Goal: Information Seeking & Learning: Learn about a topic

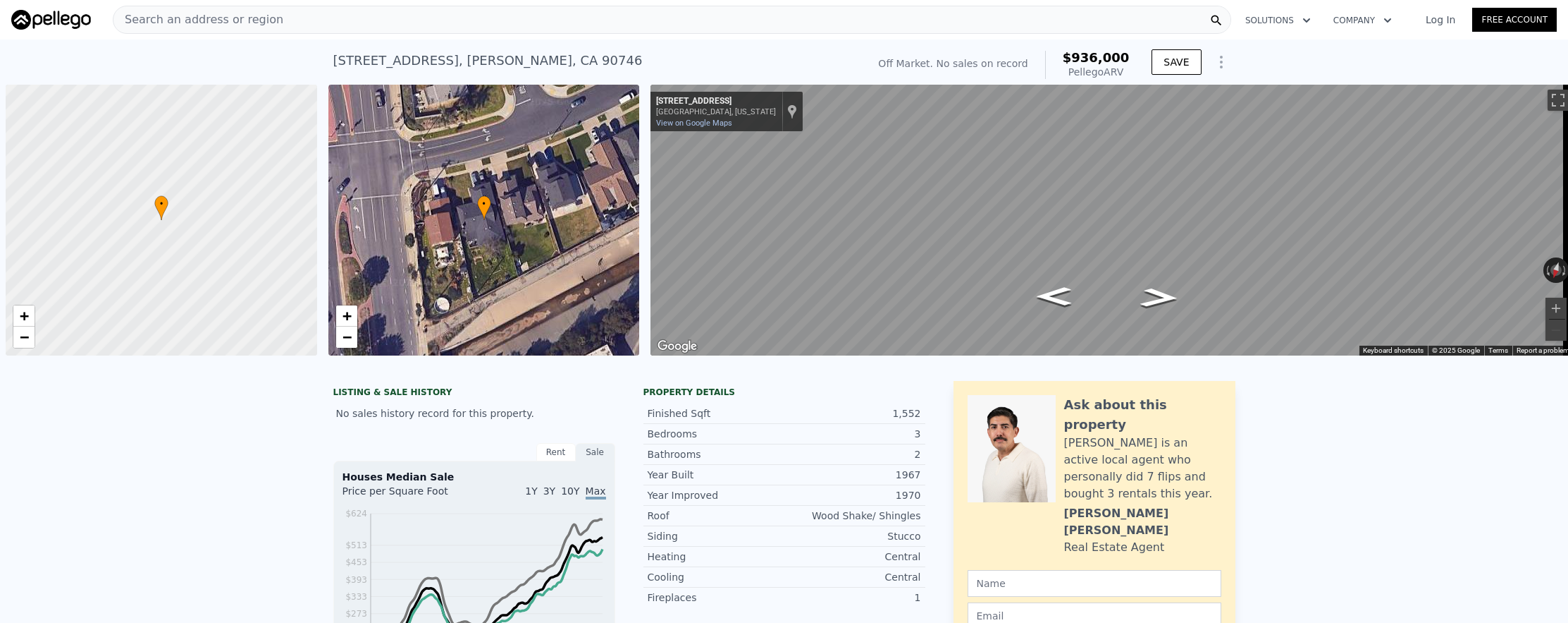
scroll to position [0, 6]
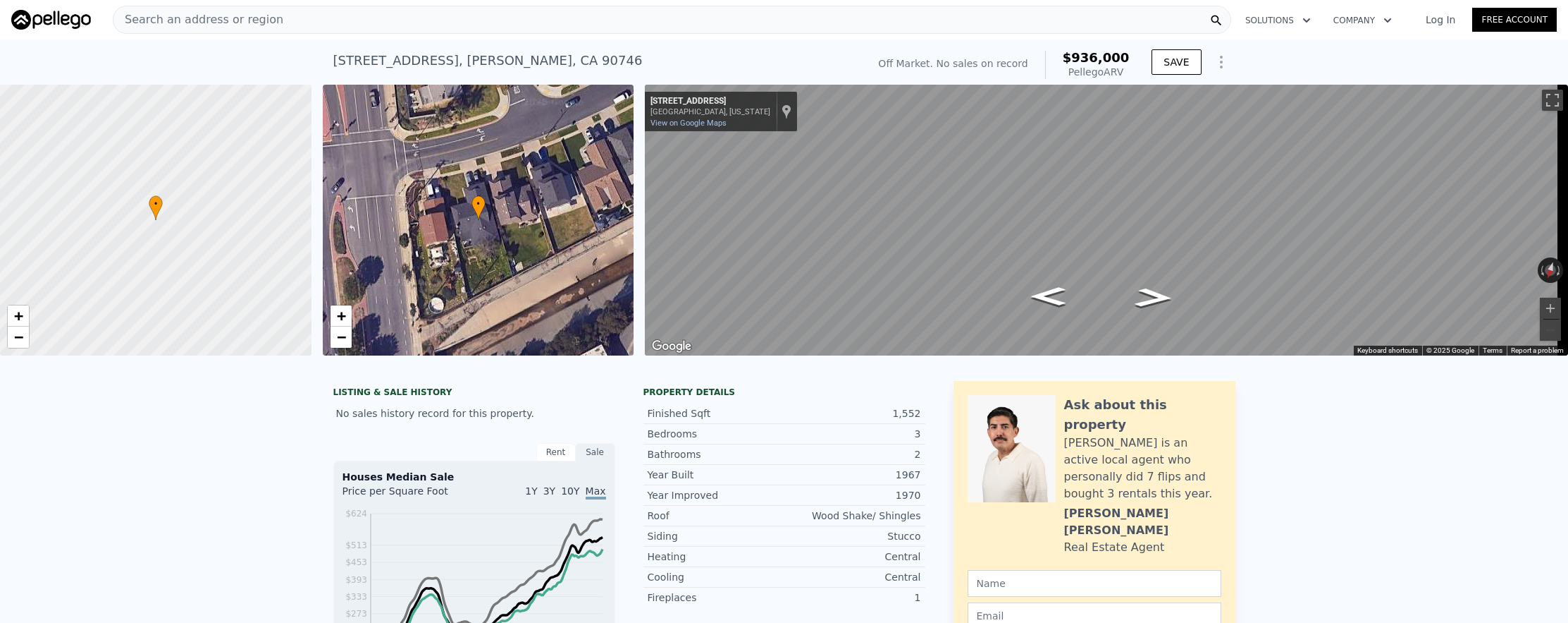
click at [360, 24] on div "Search an address or region" at bounding box center [672, 20] width 1119 height 28
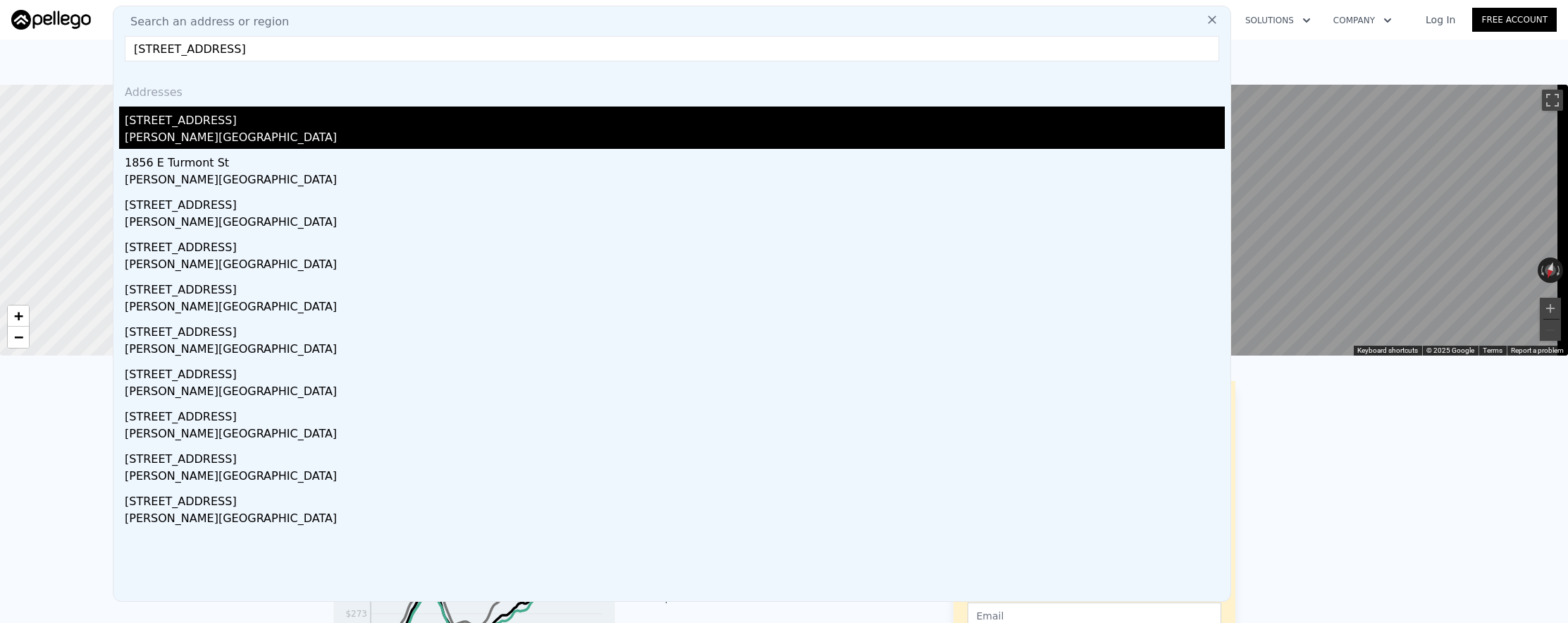
type input "[STREET_ADDRESS]"
click at [422, 117] on div "[STREET_ADDRESS]" at bounding box center [675, 117] width 1100 height 23
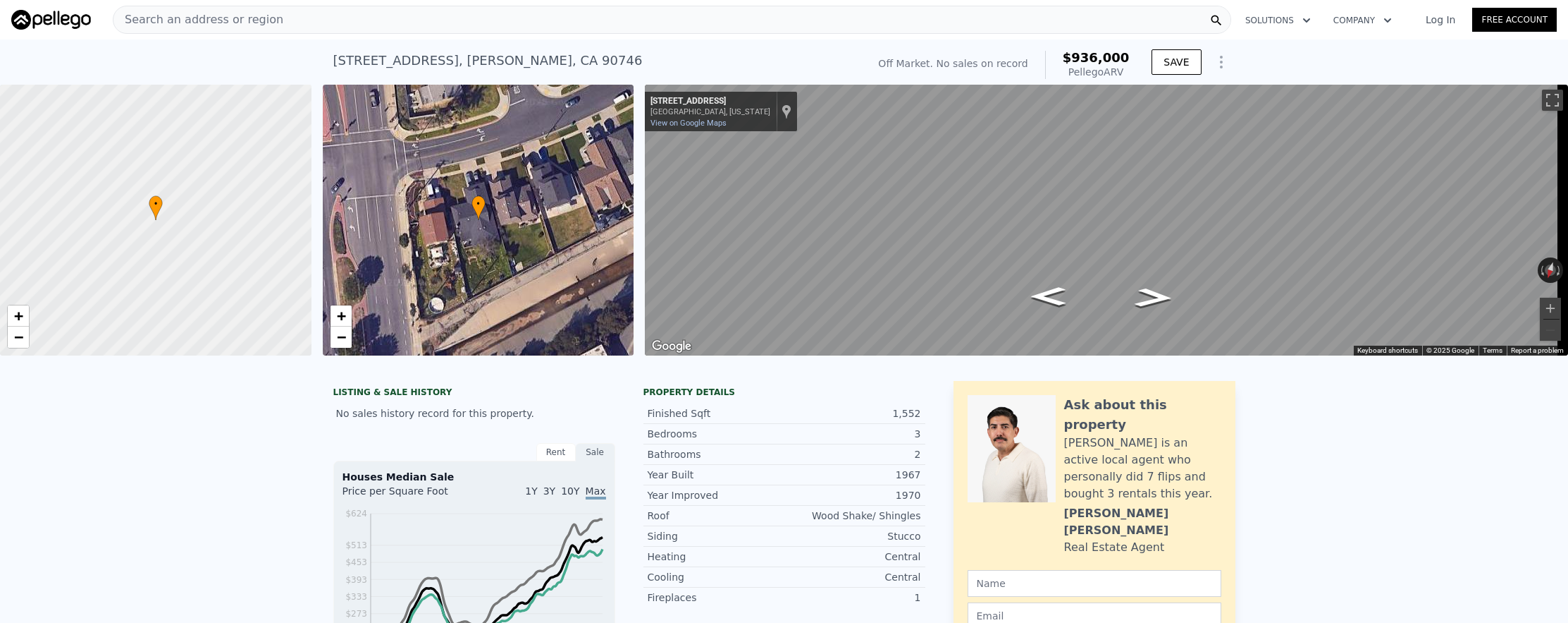
click at [374, 31] on div "Search an address or region" at bounding box center [672, 20] width 1119 height 28
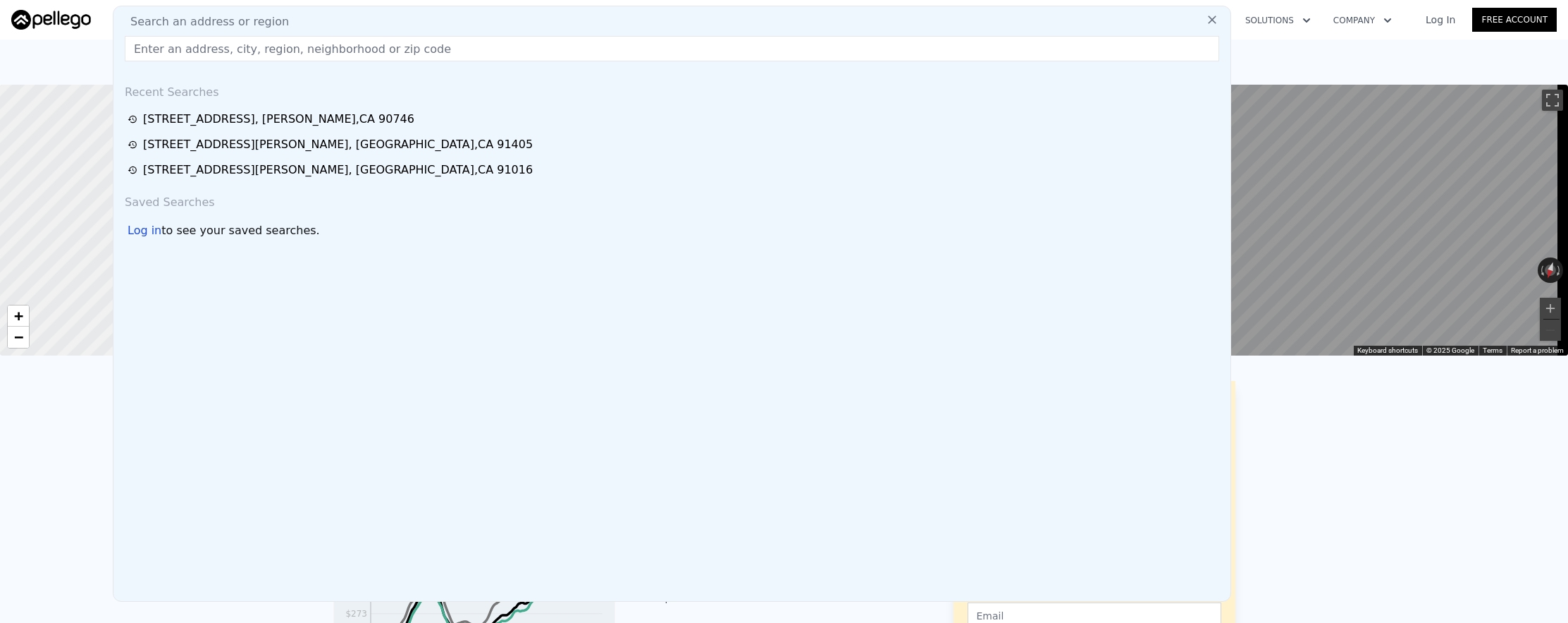
click at [376, 56] on input "text" at bounding box center [672, 49] width 1095 height 26
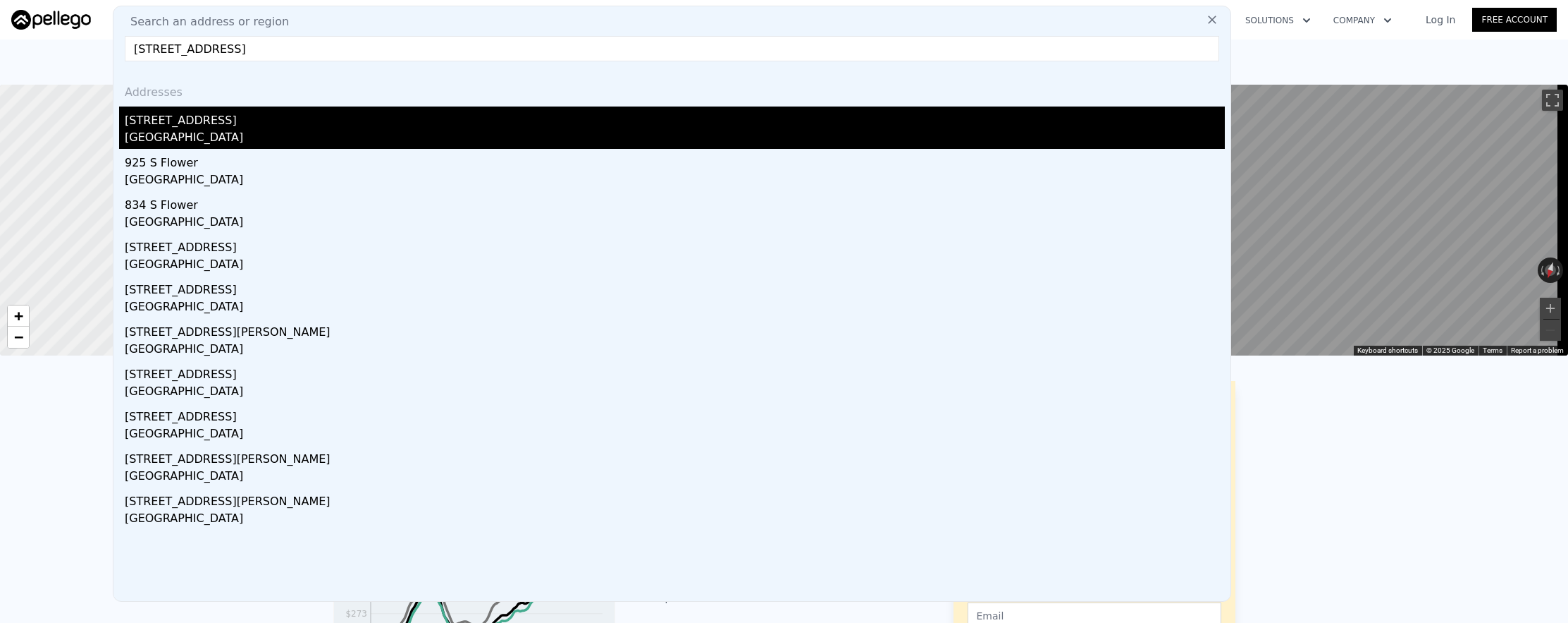
type input "[STREET_ADDRESS]"
click at [338, 119] on div "[STREET_ADDRESS]" at bounding box center [675, 117] width 1100 height 23
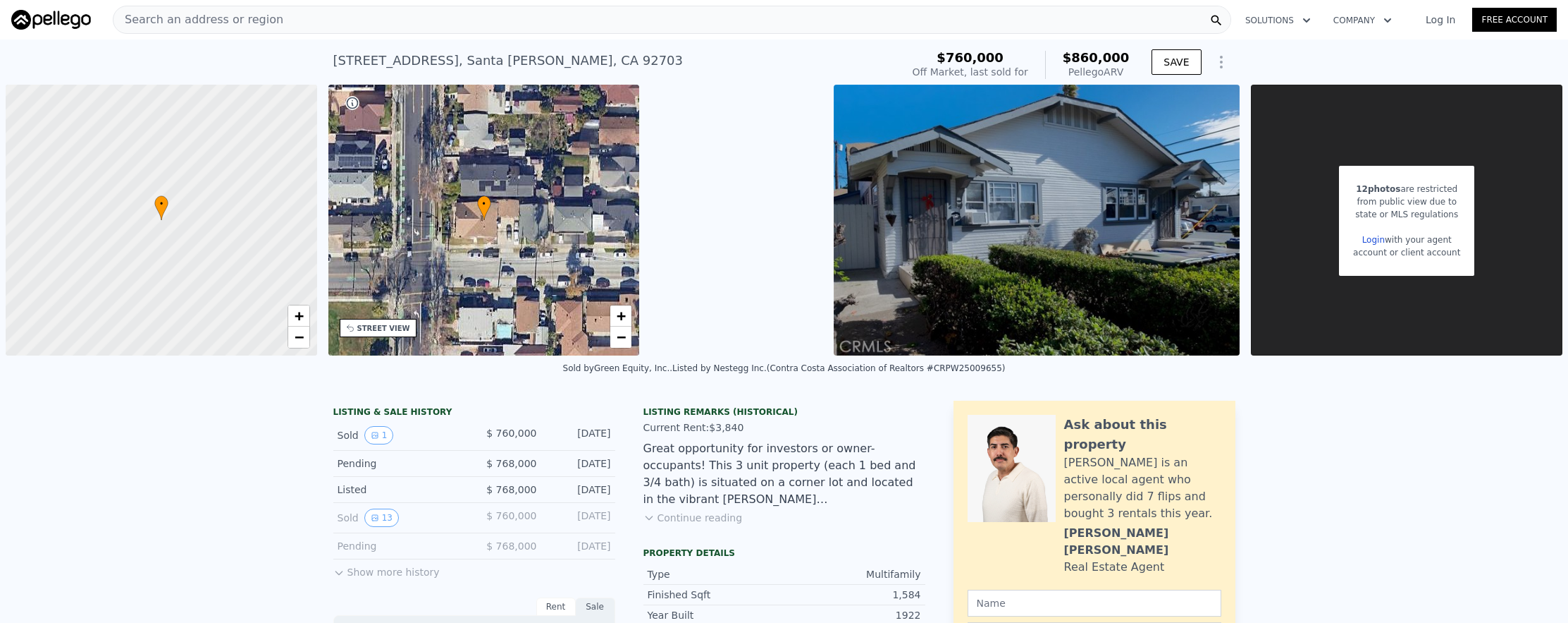
click at [391, 18] on div "Search an address or region" at bounding box center [672, 20] width 1119 height 28
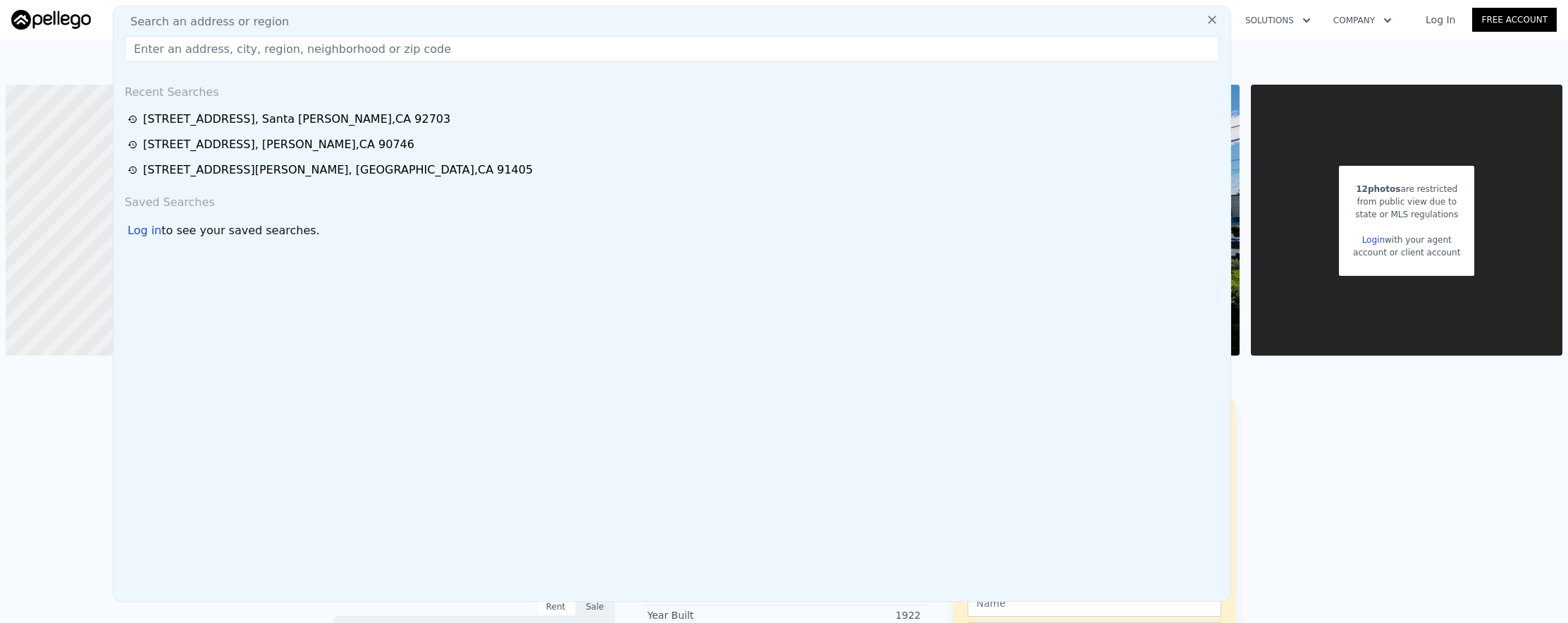
click at [397, 40] on input "text" at bounding box center [672, 49] width 1095 height 26
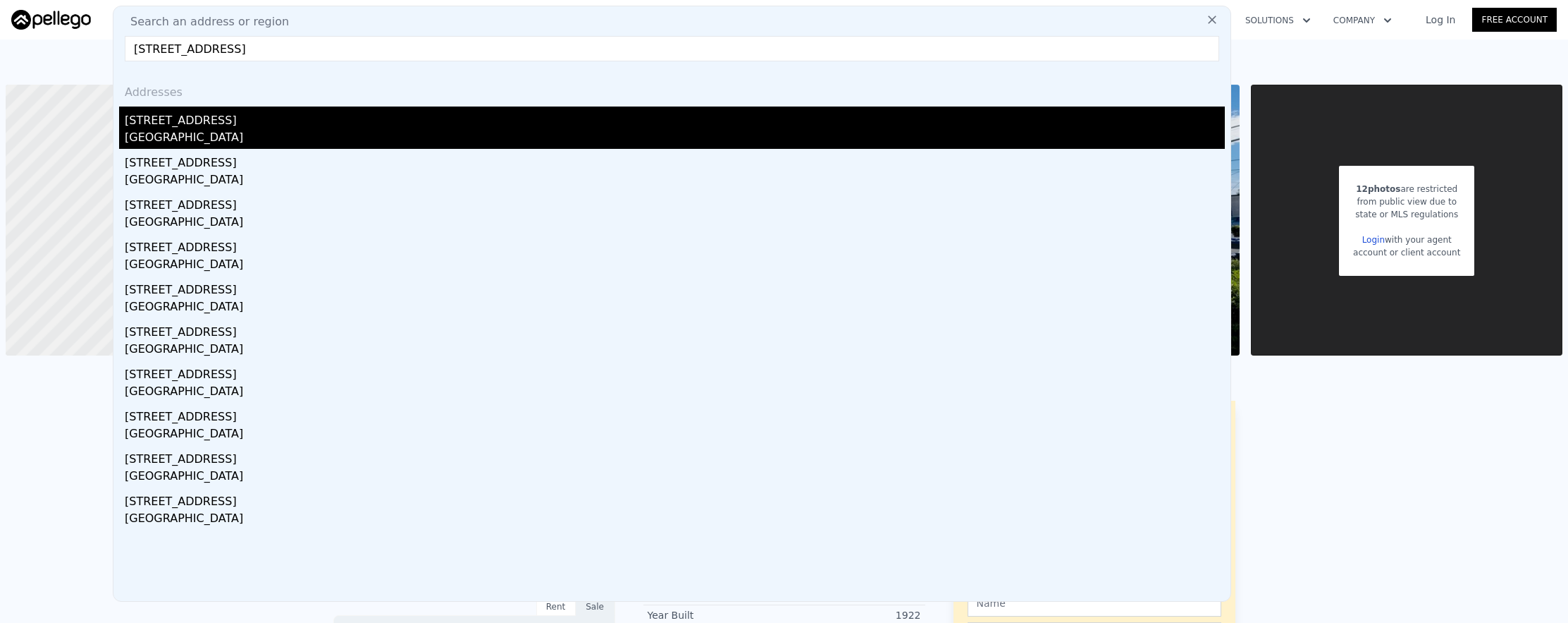
type input "[STREET_ADDRESS]"
click at [450, 125] on div "[STREET_ADDRESS]" at bounding box center [675, 117] width 1100 height 23
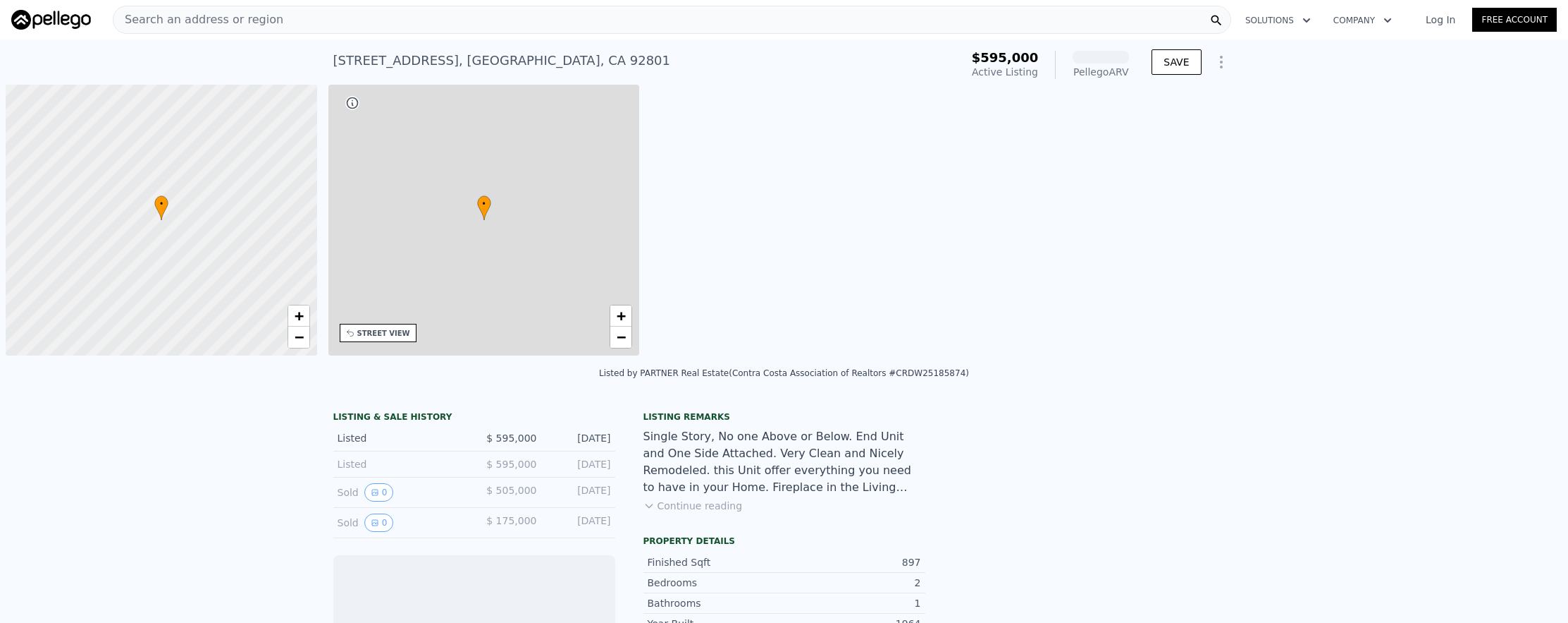
scroll to position [0, 6]
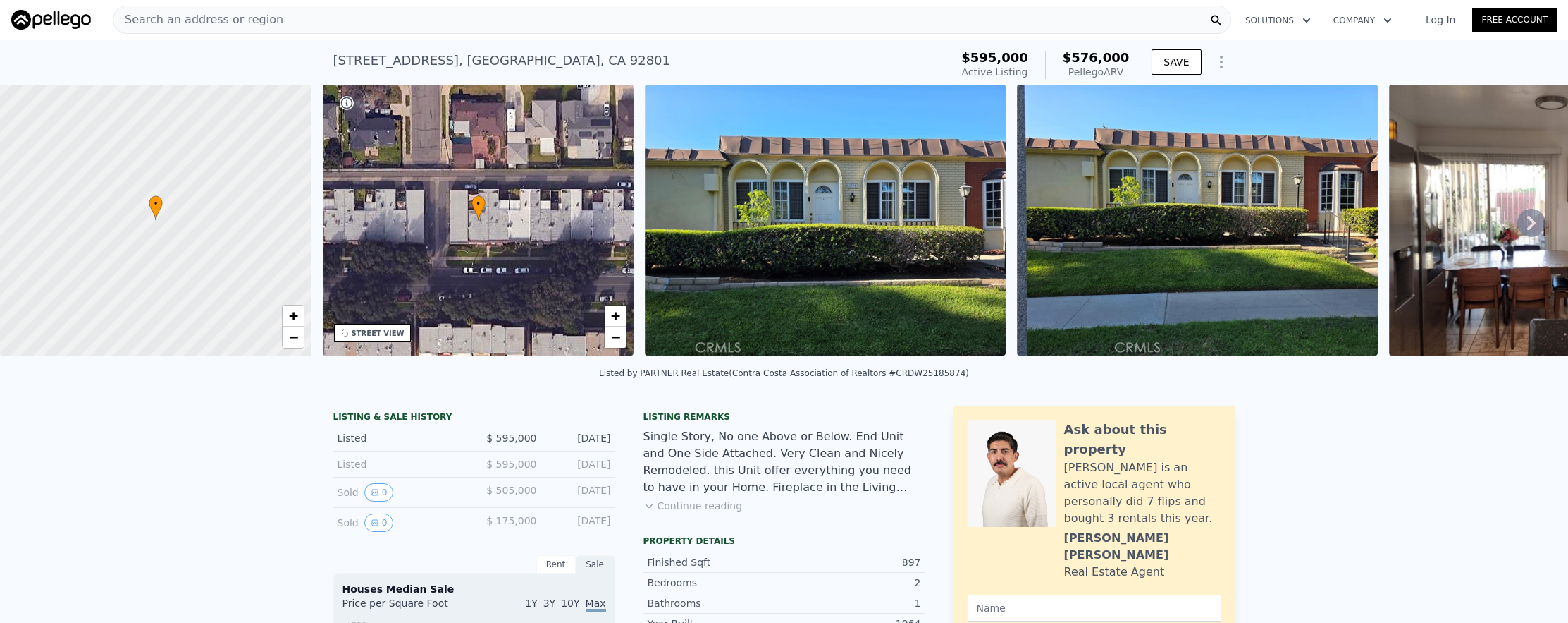
click at [425, 24] on div "Search an address or region" at bounding box center [672, 20] width 1119 height 28
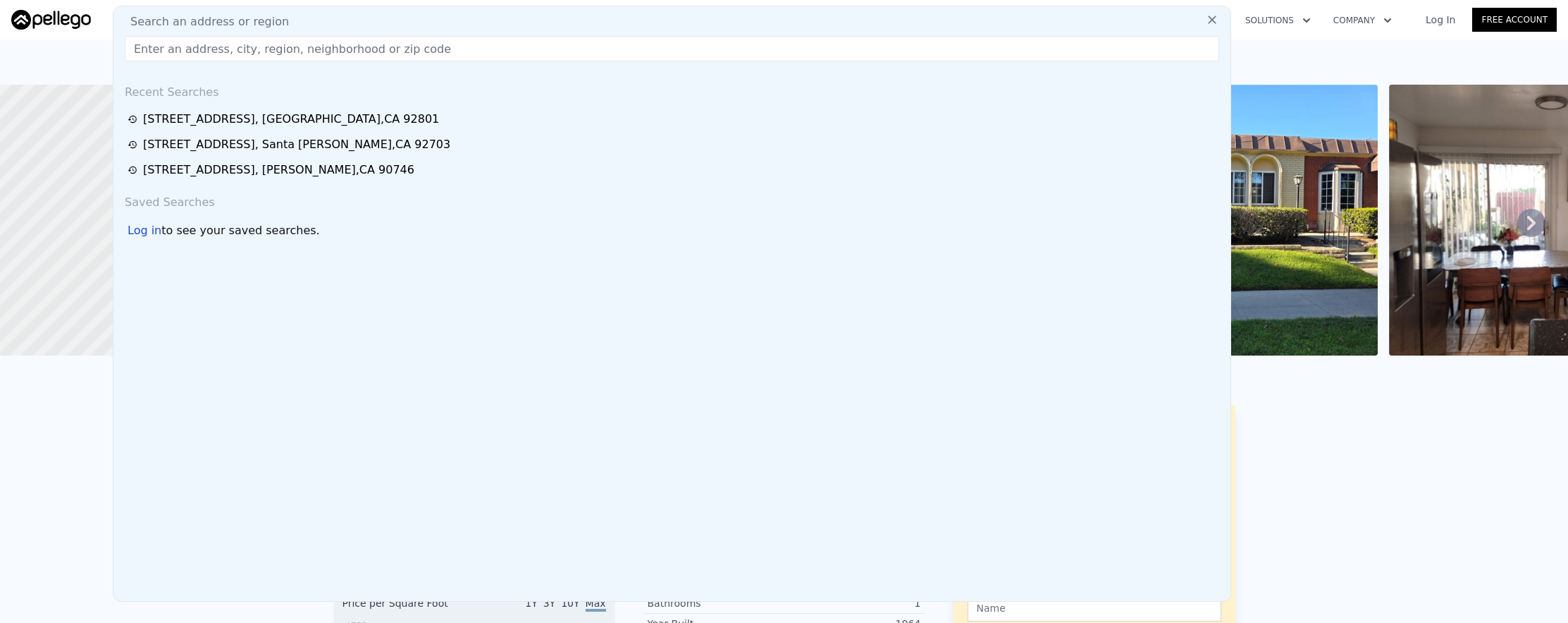
click at [429, 37] on input "text" at bounding box center [672, 49] width 1095 height 26
click at [430, 50] on input "text" at bounding box center [672, 49] width 1095 height 26
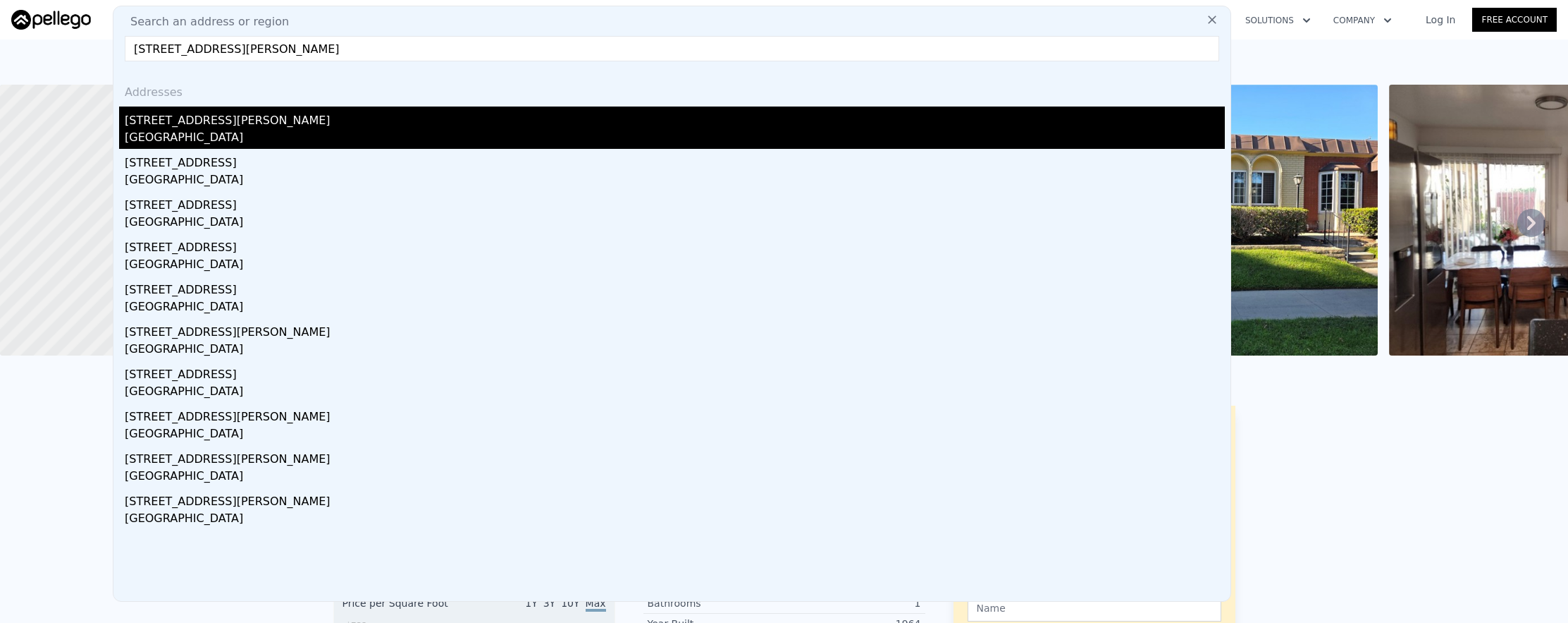
type input "[STREET_ADDRESS][PERSON_NAME]"
click at [424, 121] on div "[STREET_ADDRESS][PERSON_NAME]" at bounding box center [675, 117] width 1100 height 23
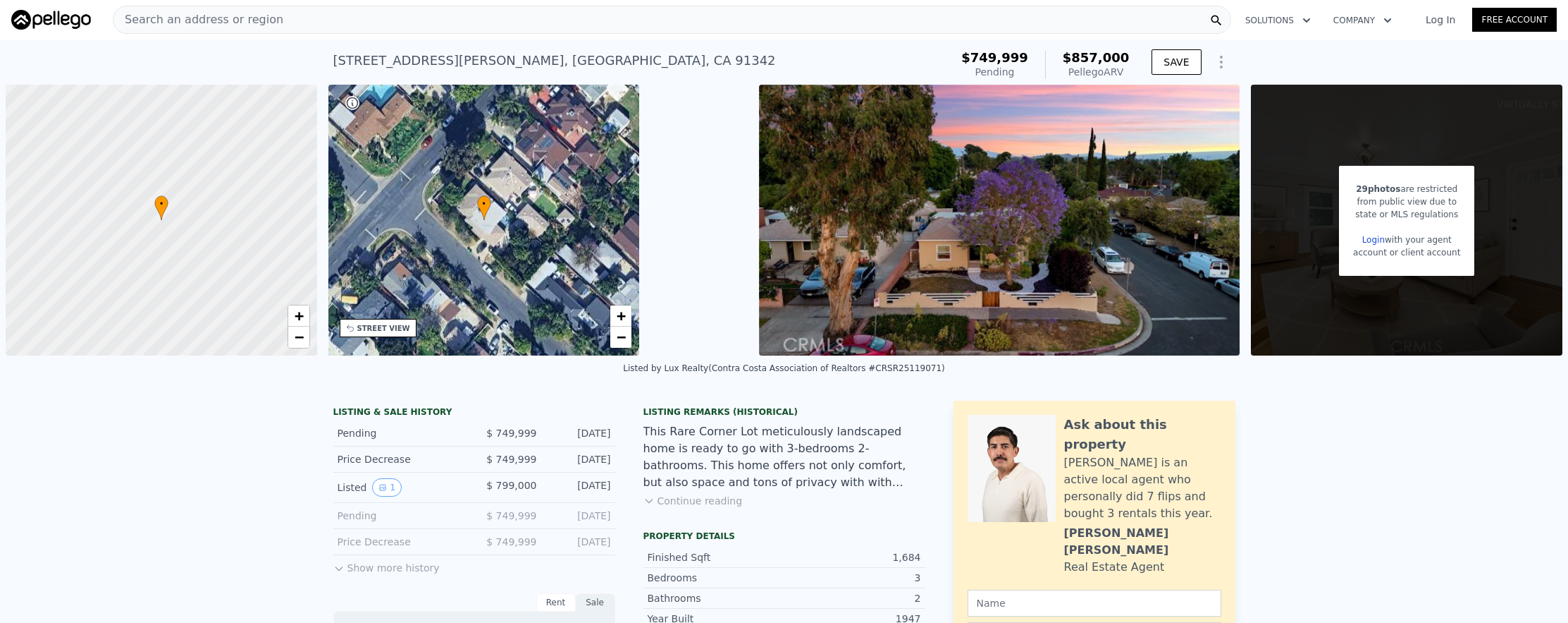
click at [308, 30] on div "Search an address or region" at bounding box center [672, 20] width 1119 height 28
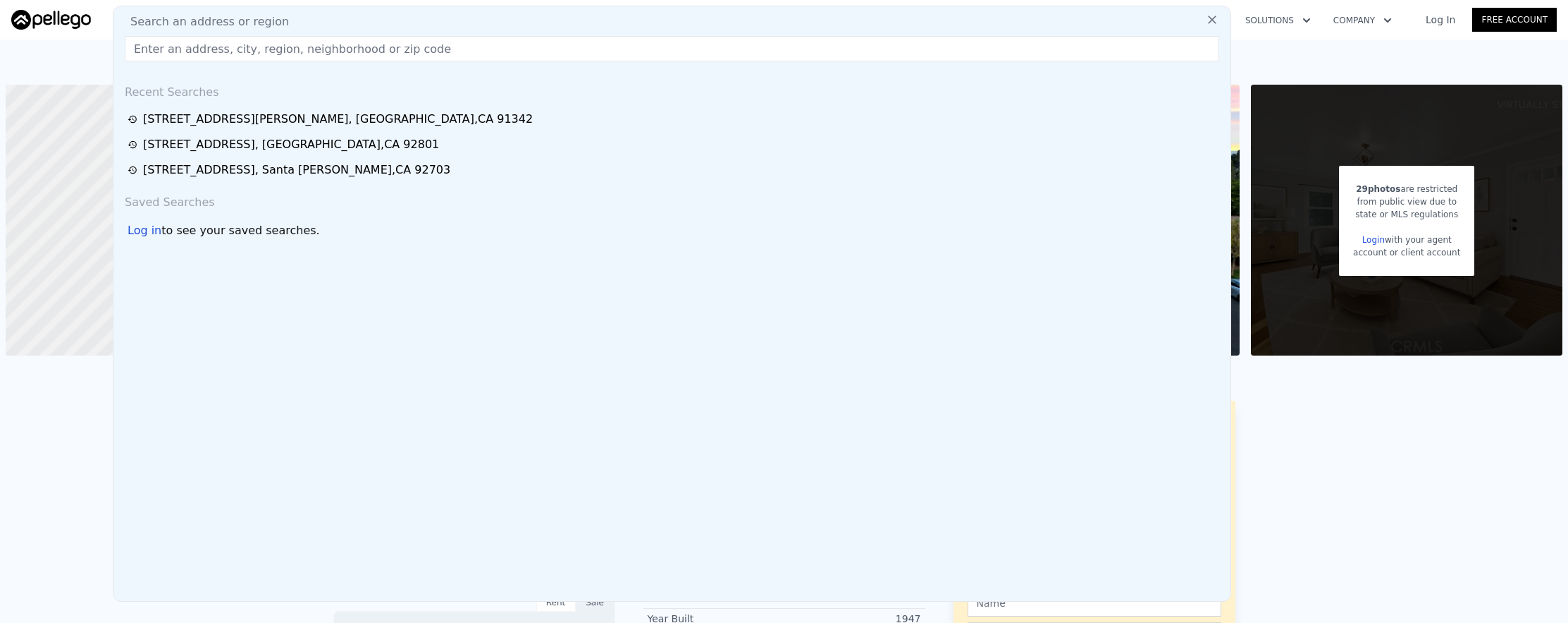
click at [330, 66] on div "Search an address or region Recent Searches [STREET_ADDRESS][PERSON_NAME] [STRE…" at bounding box center [672, 304] width 1119 height 596
click at [329, 61] on div "Search an address or region Recent Searches [STREET_ADDRESS][PERSON_NAME] [STRE…" at bounding box center [672, 304] width 1119 height 596
click at [329, 58] on input "text" at bounding box center [672, 49] width 1095 height 26
paste input "[STREET_ADDRESS]"
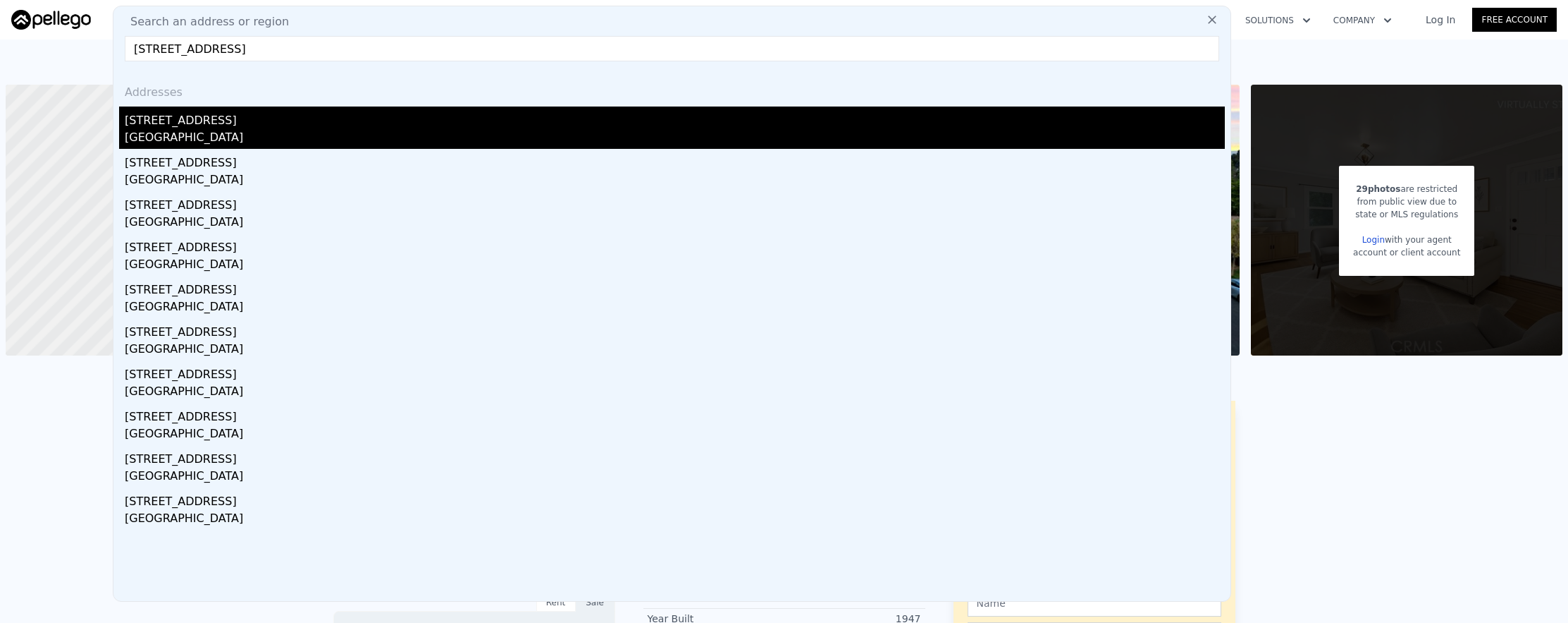
type input "[STREET_ADDRESS]"
click at [391, 117] on div "[STREET_ADDRESS]" at bounding box center [675, 117] width 1100 height 23
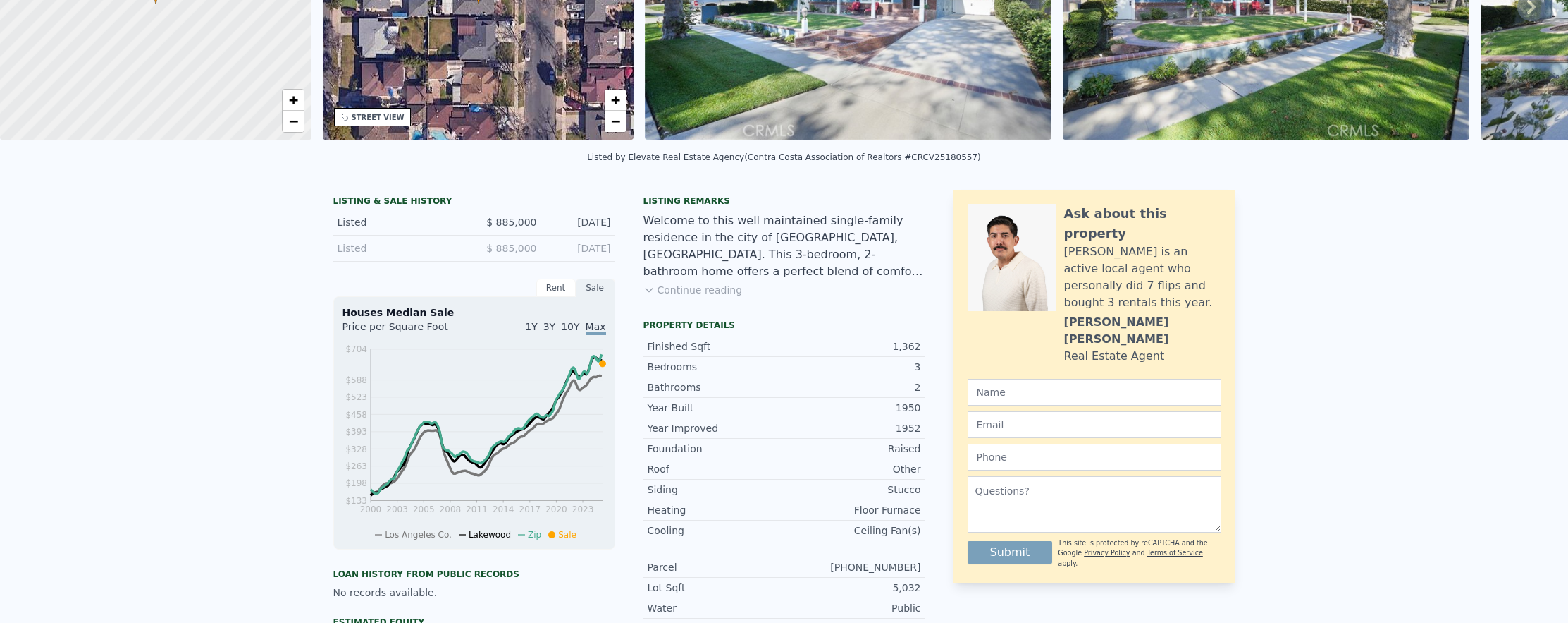
scroll to position [5, 0]
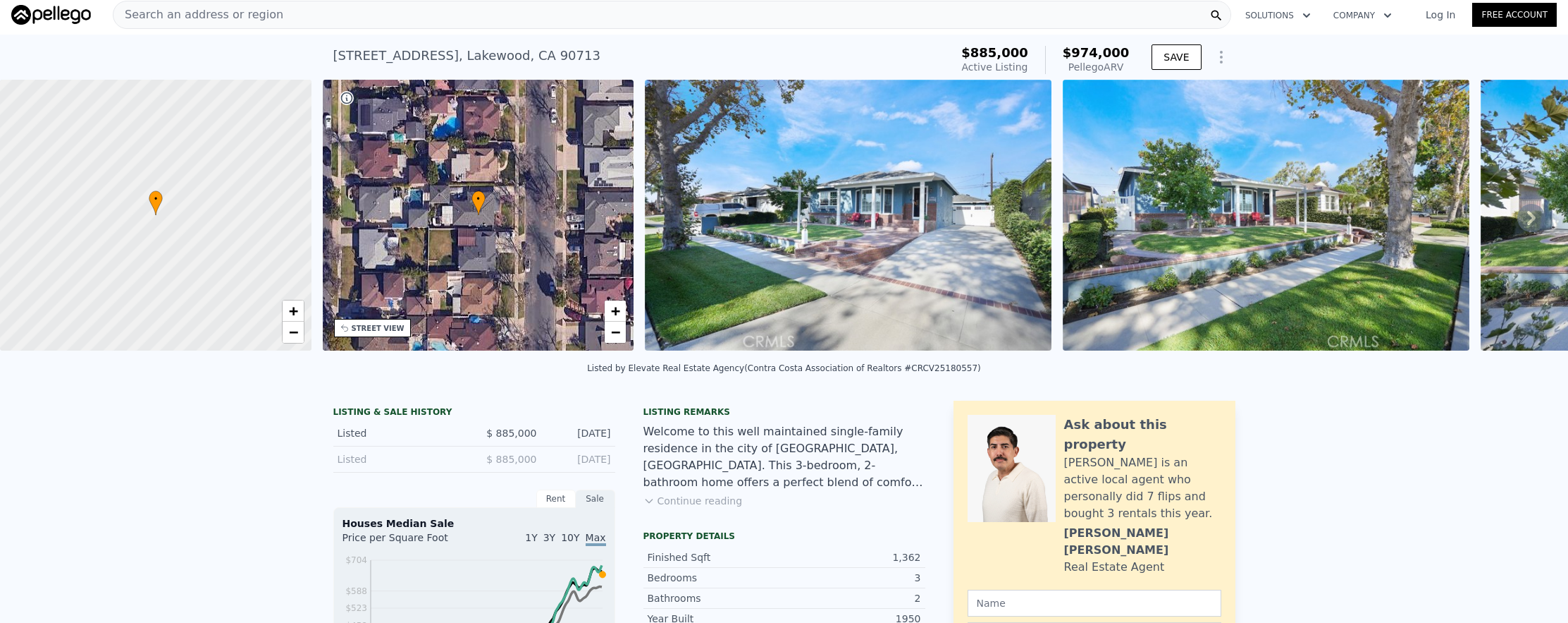
click at [396, 16] on div "Search an address or region" at bounding box center [672, 14] width 1119 height 28
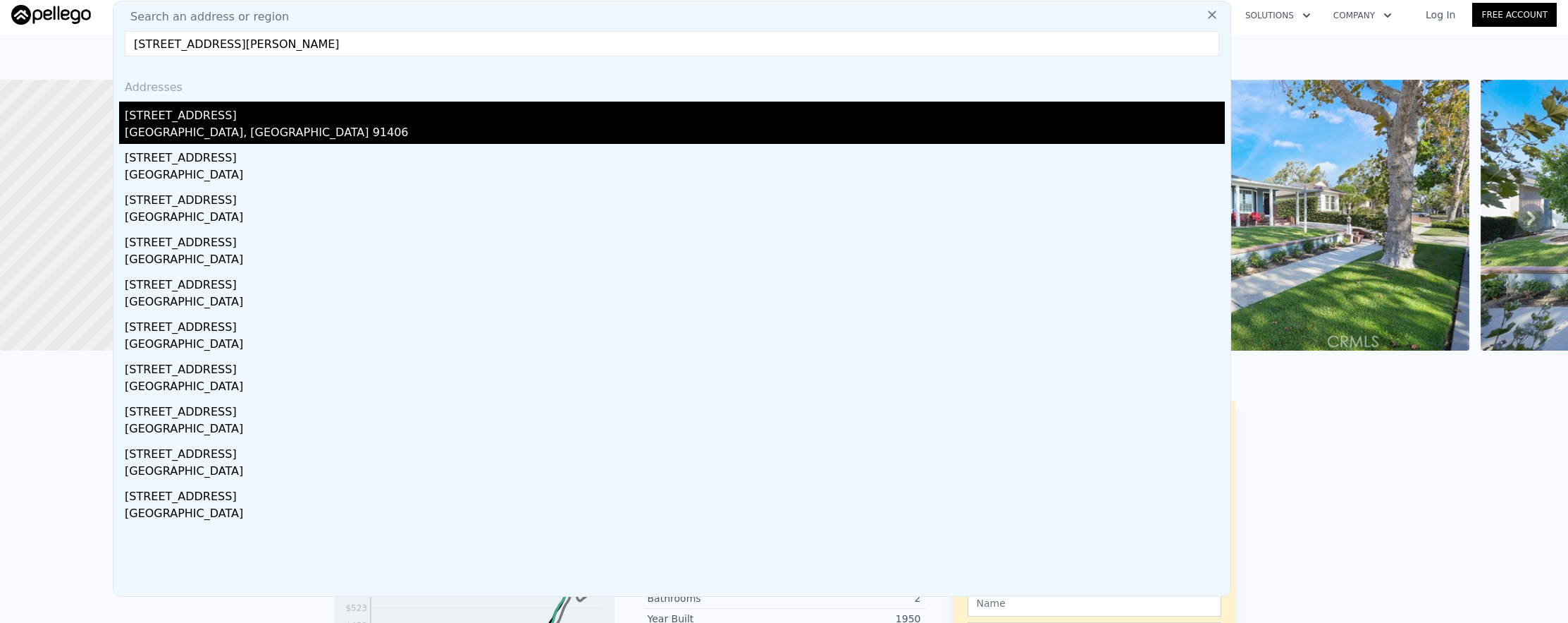
type input "[STREET_ADDRESS][PERSON_NAME]"
click at [449, 126] on div "[GEOGRAPHIC_DATA], [GEOGRAPHIC_DATA] 91406" at bounding box center [675, 134] width 1100 height 20
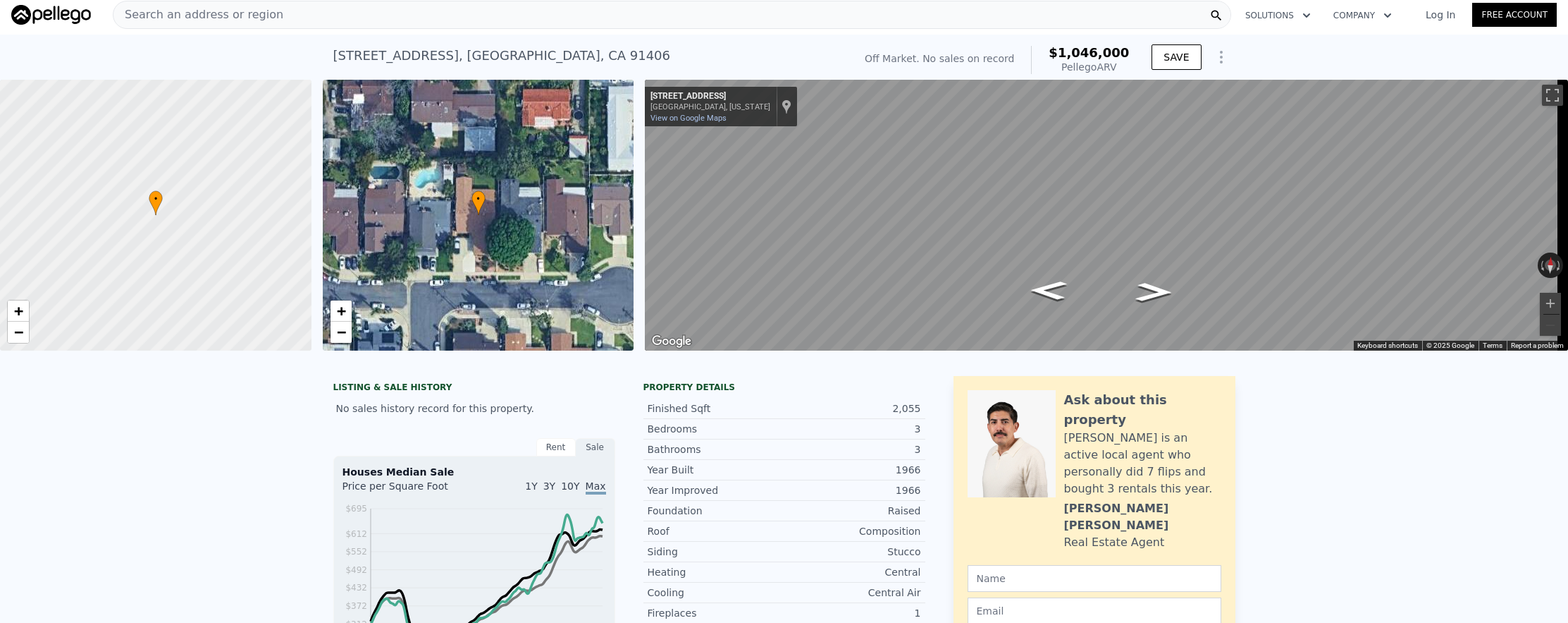
scroll to position [0, 6]
click at [294, 26] on div "Search an address or region" at bounding box center [672, 14] width 1119 height 28
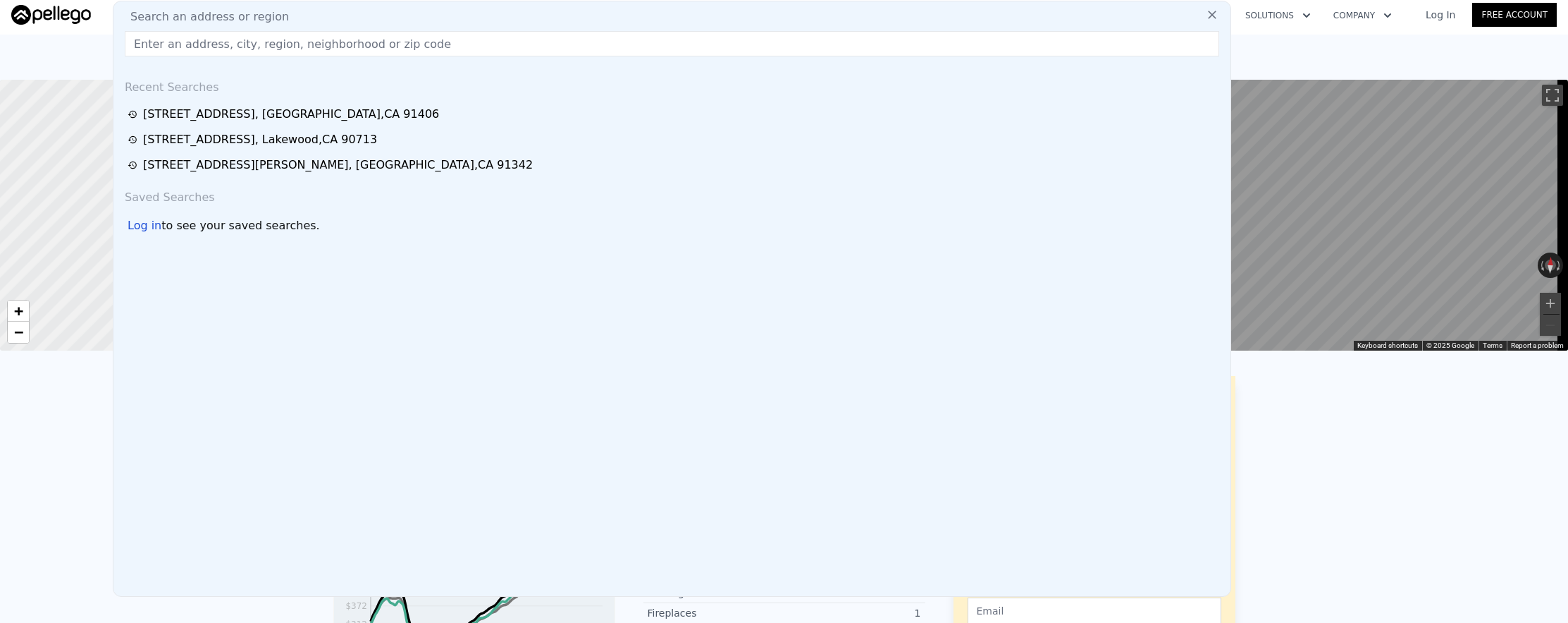
click at [297, 48] on input "text" at bounding box center [672, 43] width 1095 height 26
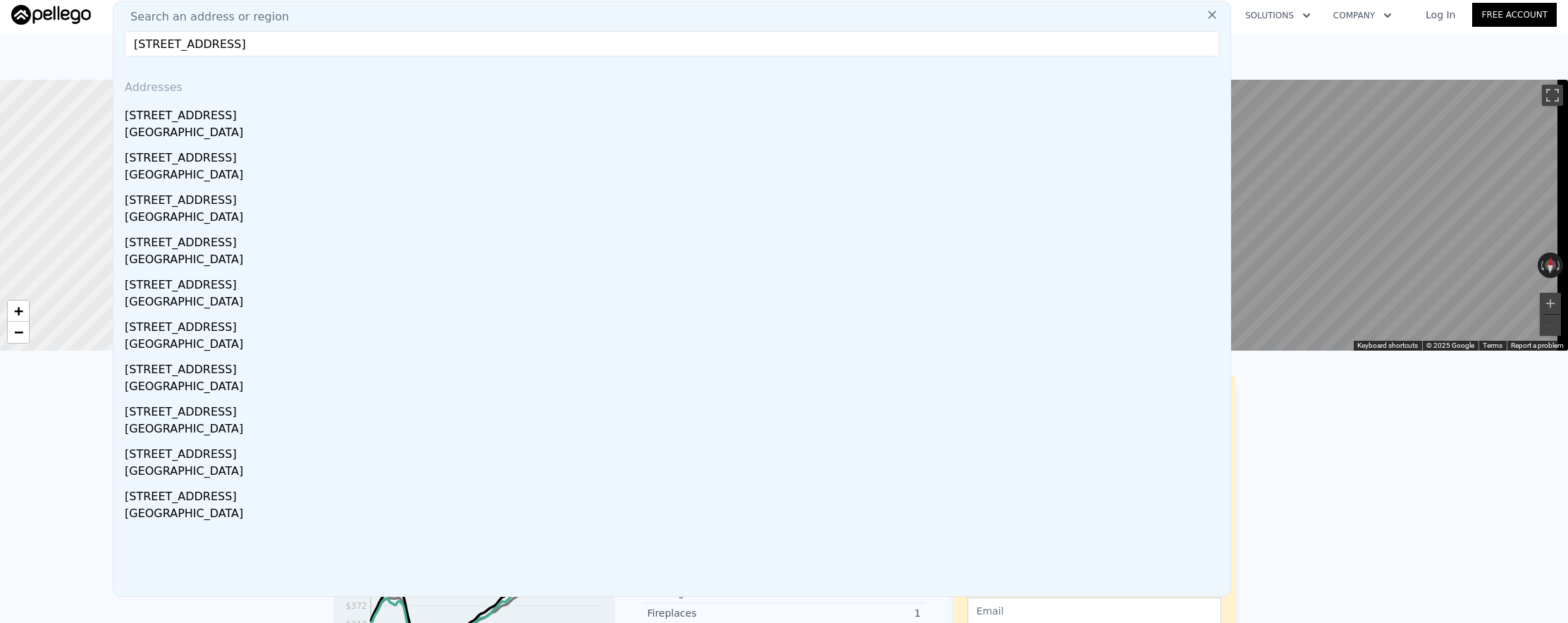
type input "[STREET_ADDRESS]"
click at [294, 105] on div "[STREET_ADDRESS]" at bounding box center [675, 112] width 1100 height 23
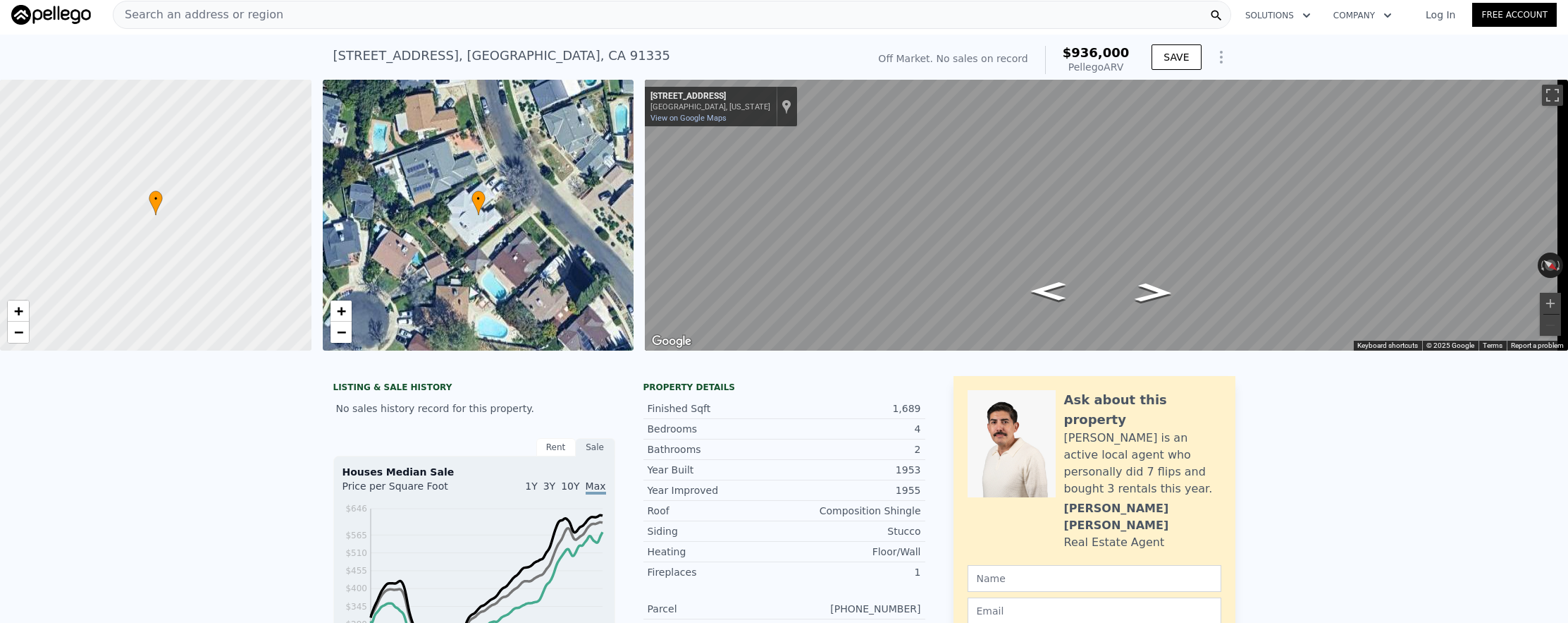
click at [825, 21] on div "Search an address or region" at bounding box center [672, 14] width 1119 height 28
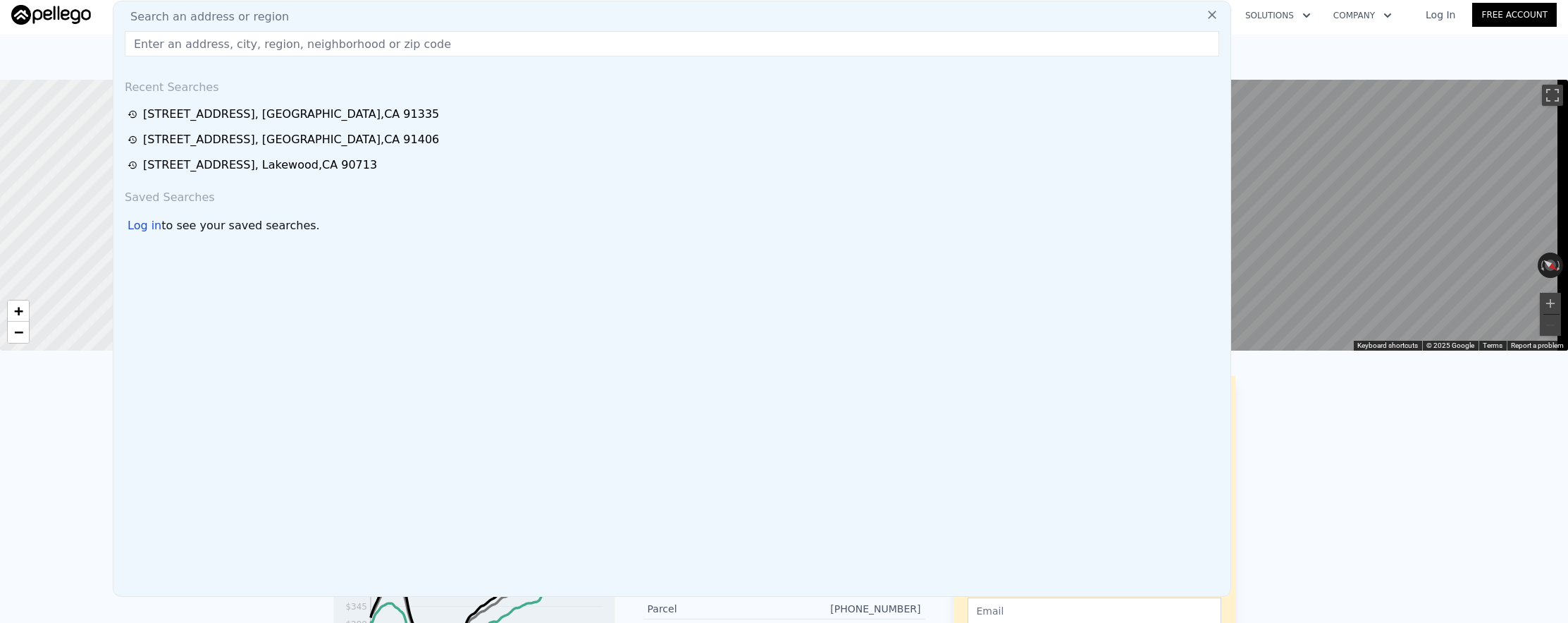
click at [760, 48] on input "text" at bounding box center [672, 43] width 1095 height 26
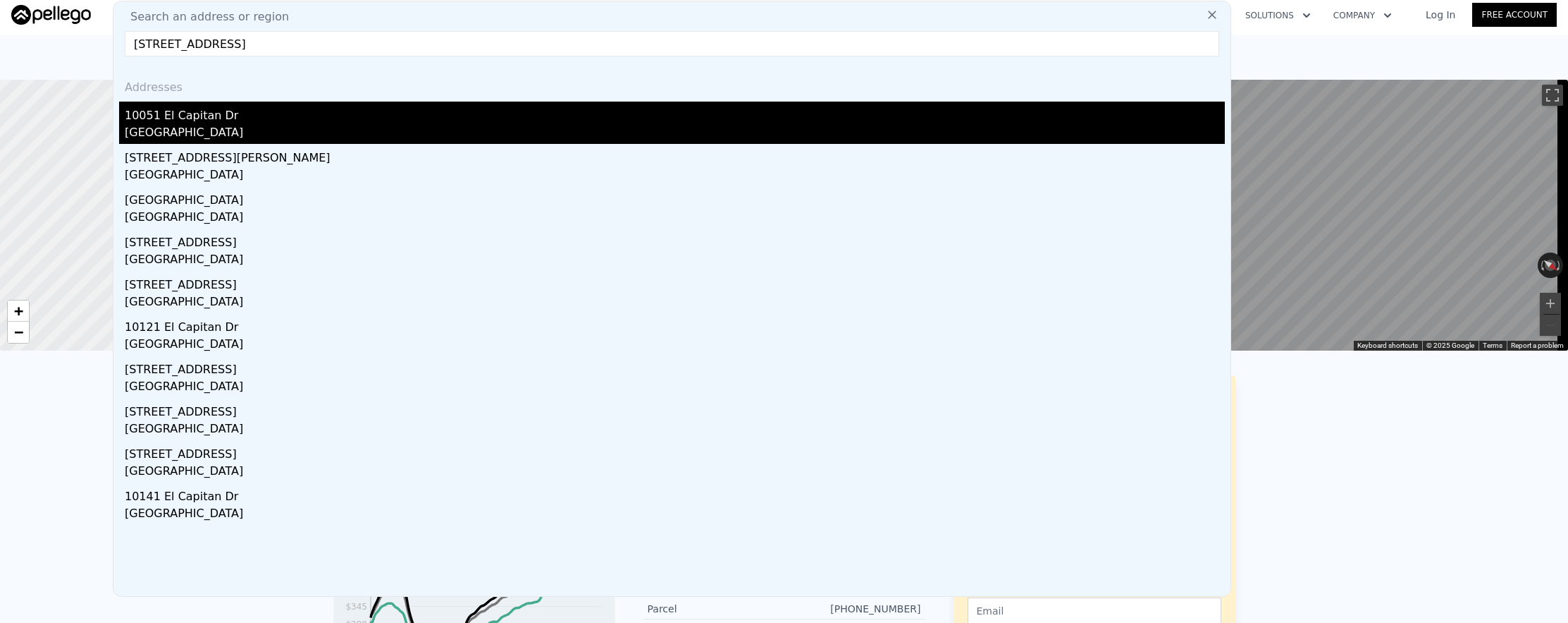
type input "[STREET_ADDRESS]"
click at [468, 132] on div "[GEOGRAPHIC_DATA]" at bounding box center [675, 134] width 1100 height 20
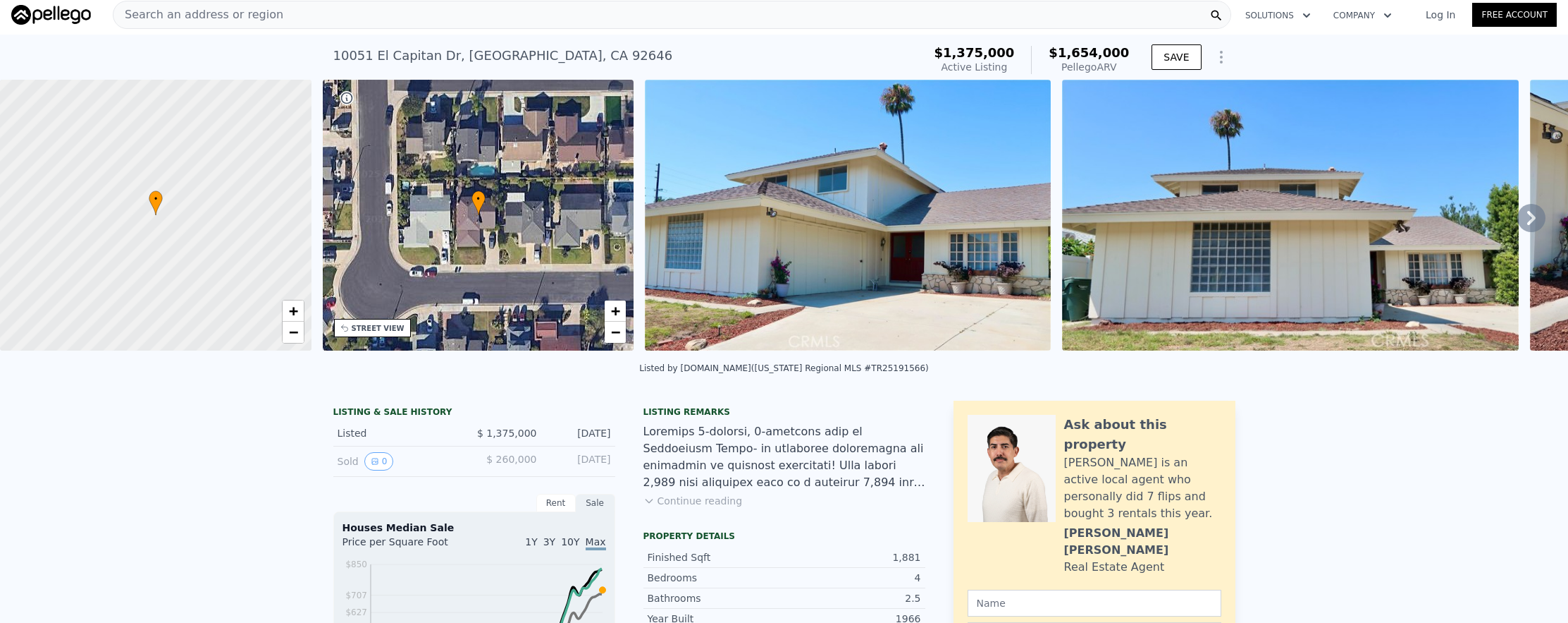
click at [364, 33] on nav "Search an address or region Solutions Company Open main menu Log In Free Account" at bounding box center [784, 14] width 1568 height 39
click at [364, 34] on nav "Search an address or region Solutions Company Open main menu Log In Free Account" at bounding box center [784, 14] width 1568 height 39
click at [364, 28] on div "Search an address or region" at bounding box center [672, 14] width 1119 height 28
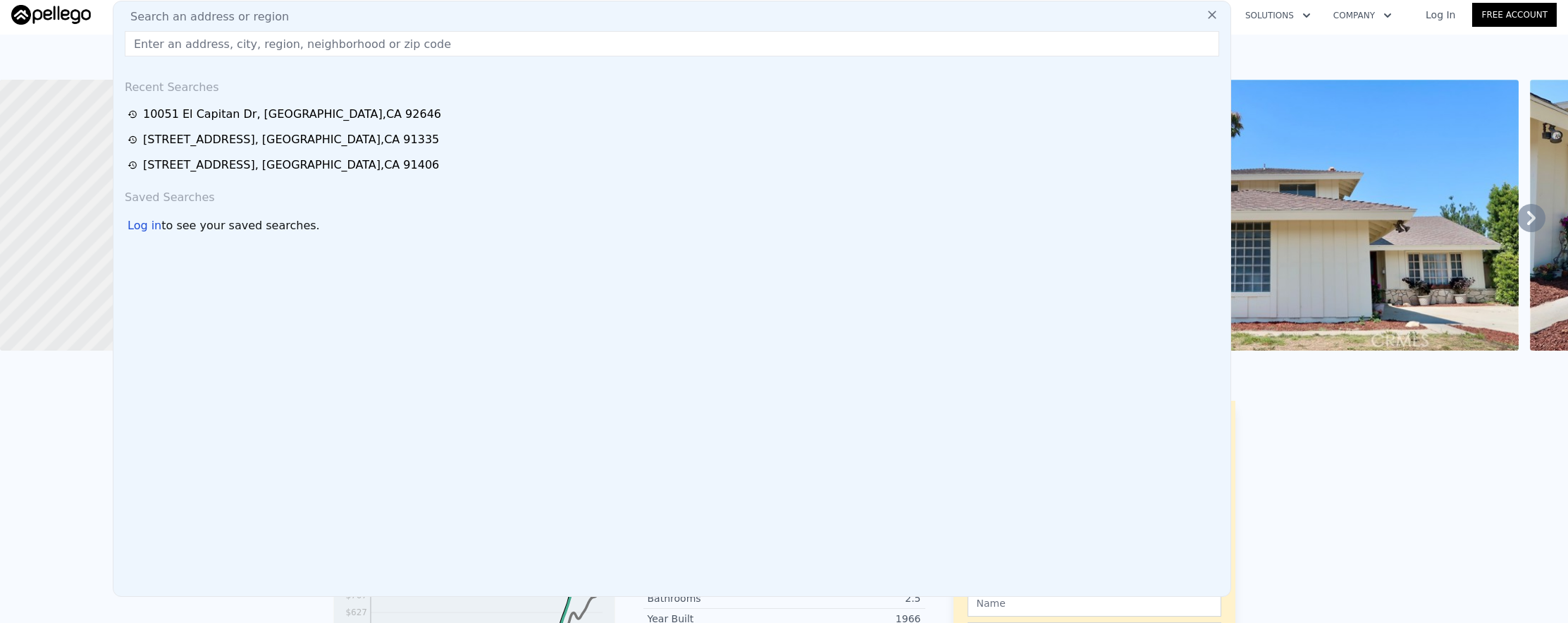
click at [794, 39] on input "text" at bounding box center [672, 43] width 1095 height 26
paste input "[STREET_ADDRESS]"
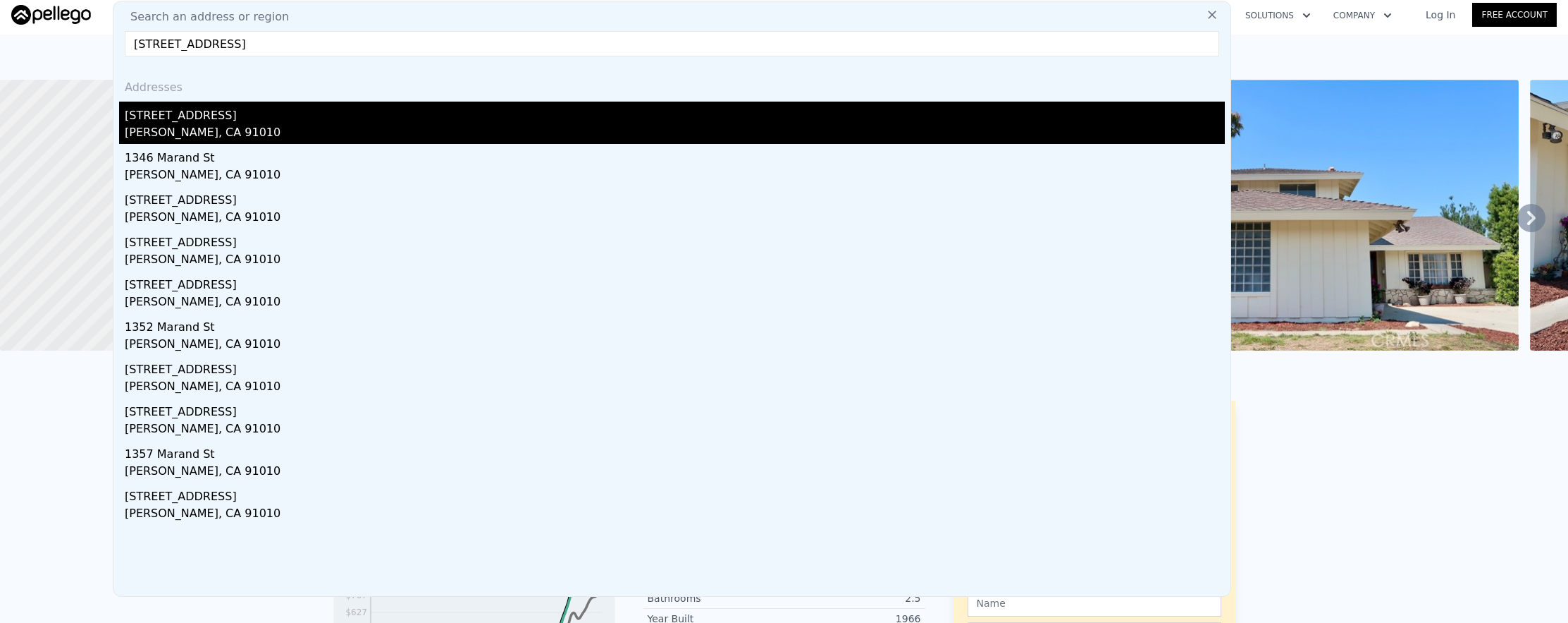
type input "[STREET_ADDRESS]"
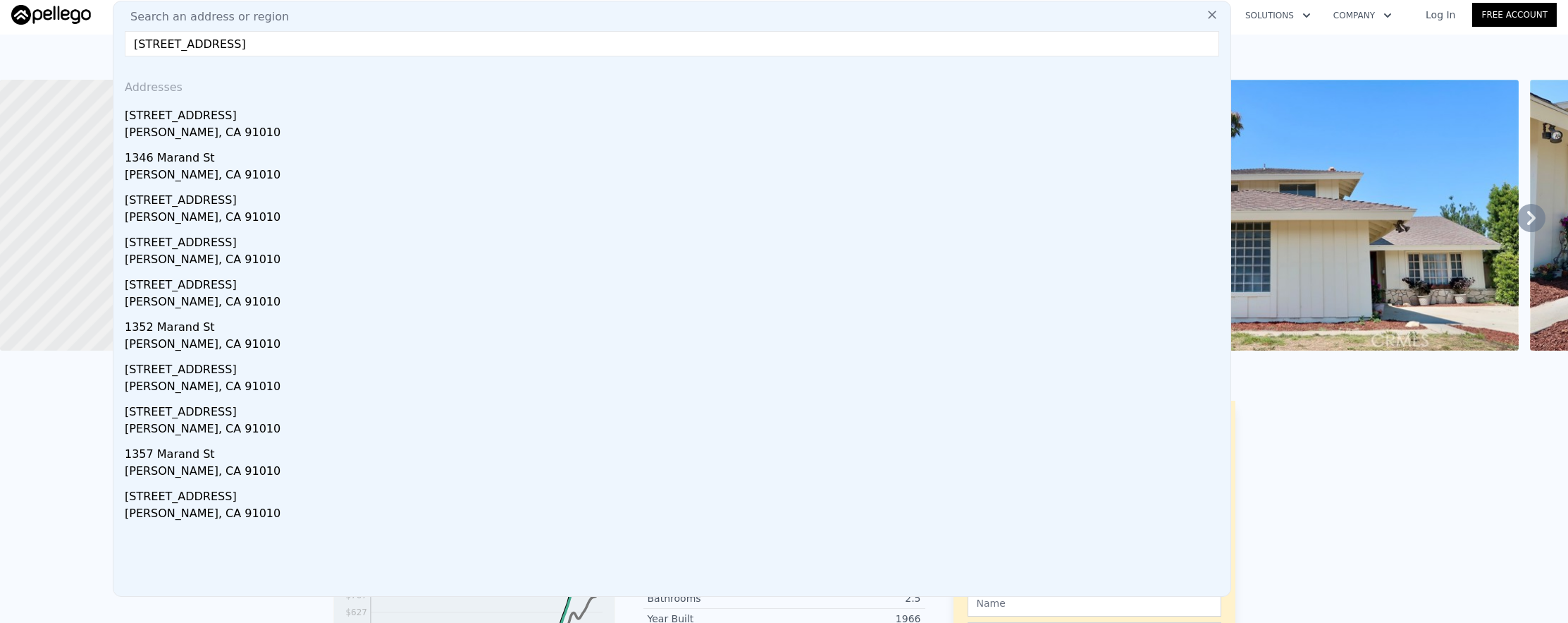
click at [686, 117] on div "[STREET_ADDRESS]" at bounding box center [675, 112] width 1100 height 23
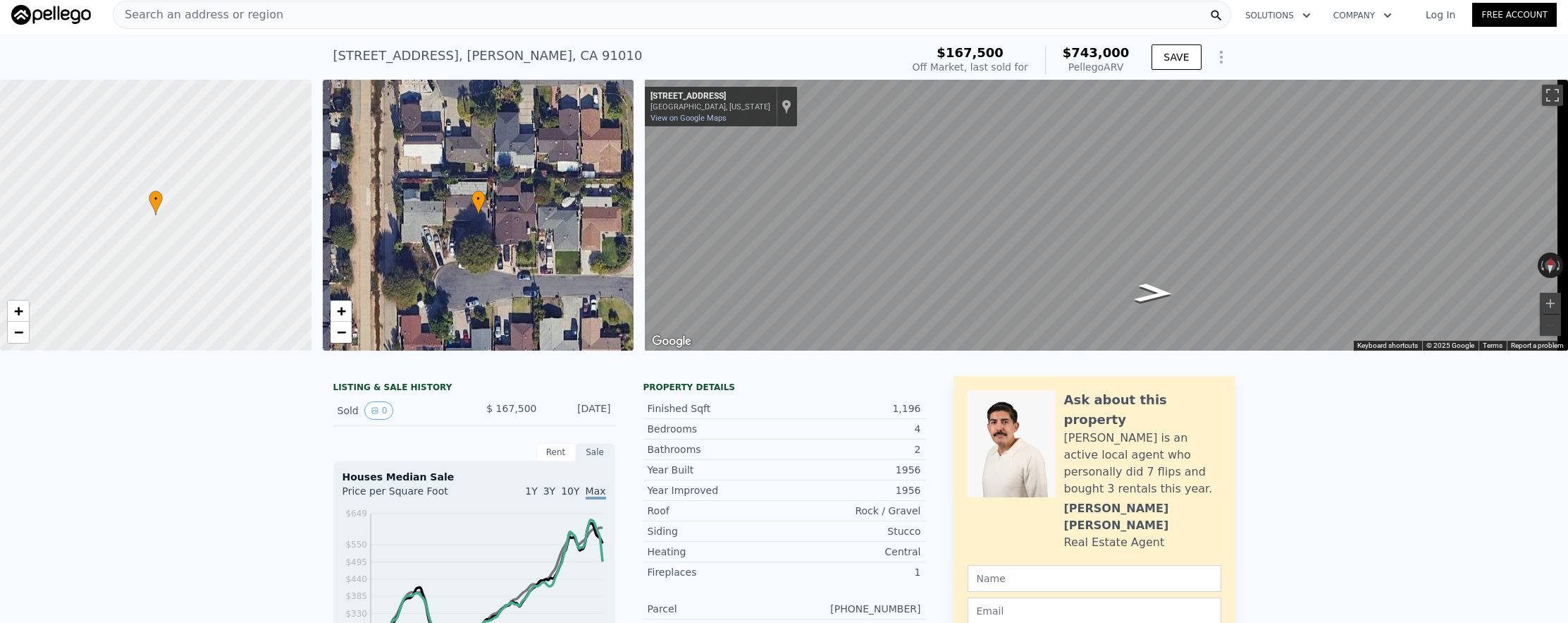
click at [519, 14] on div "Search an address or region" at bounding box center [672, 14] width 1119 height 28
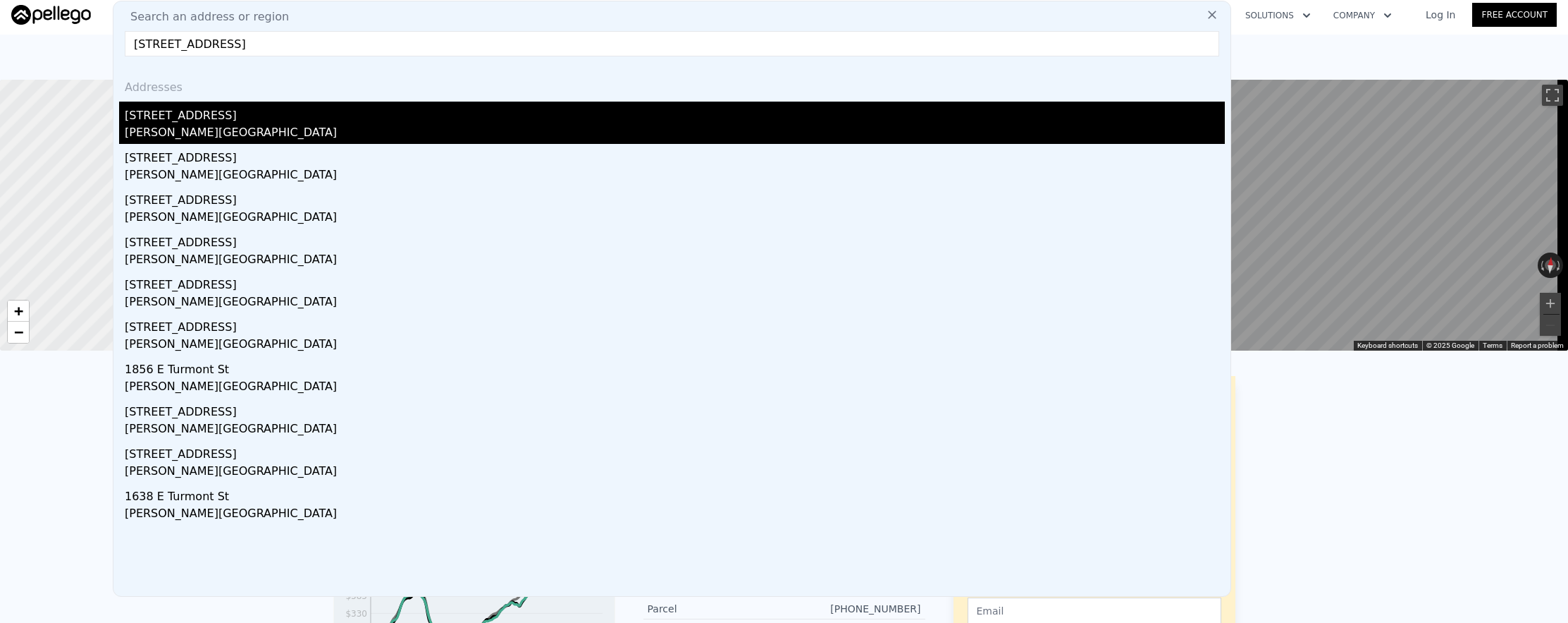
type input "[STREET_ADDRESS]"
click at [573, 141] on div "[PERSON_NAME][GEOGRAPHIC_DATA]" at bounding box center [675, 134] width 1100 height 20
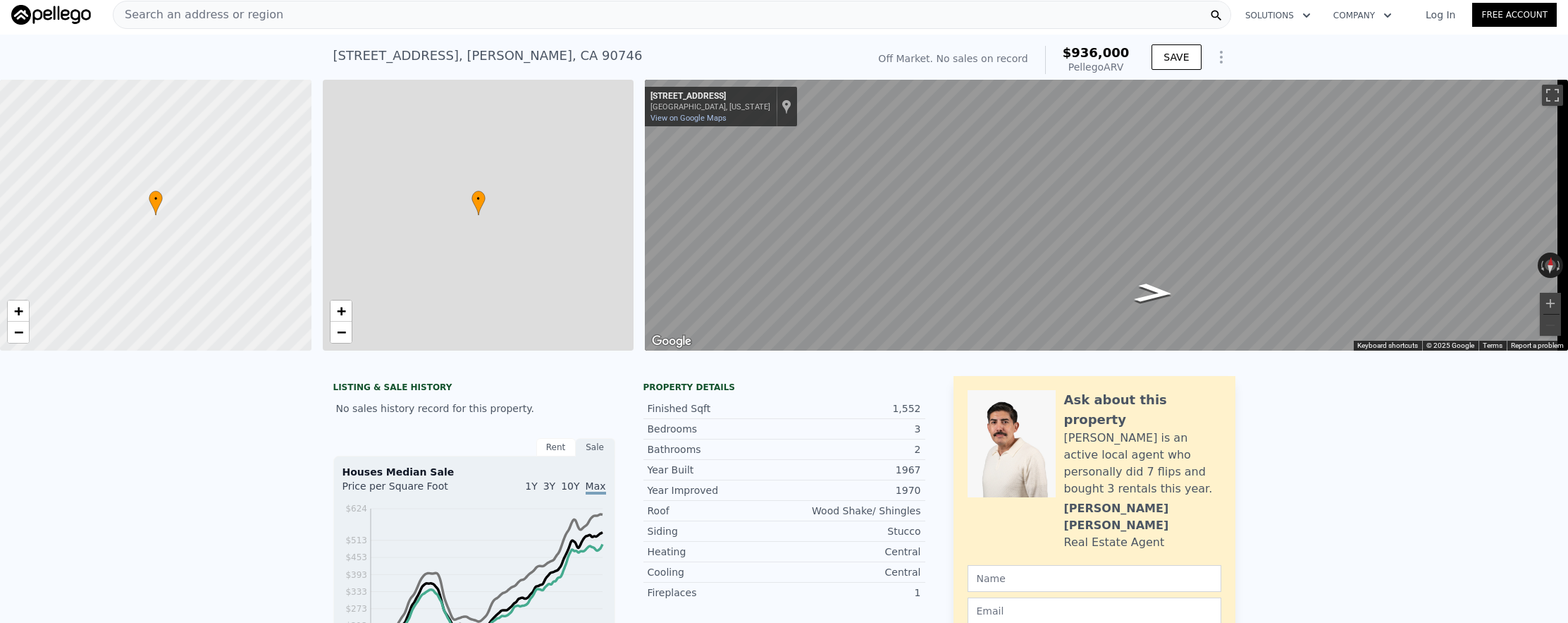
type input "3"
type input "1200"
type input "1870"
type input "4568"
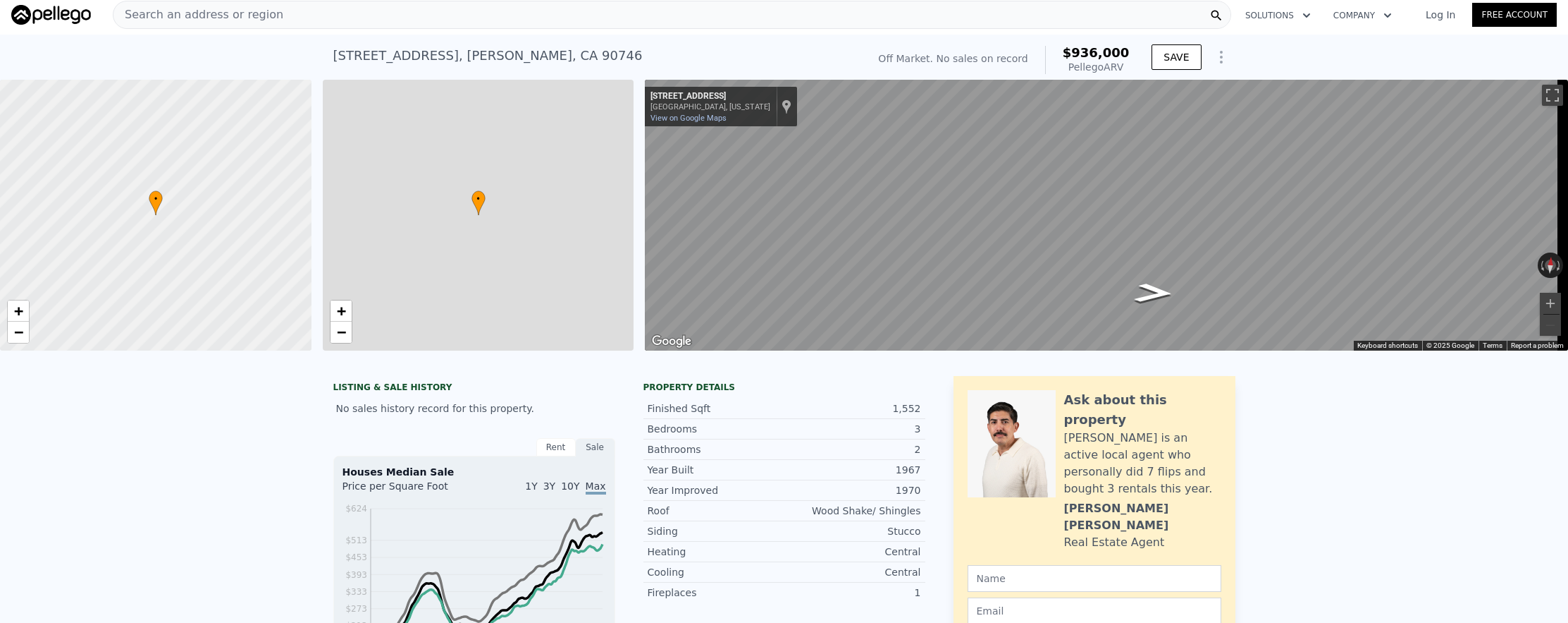
type input "6364"
type input "$ 936,000"
type input "$ 29,999"
